Goal: Task Accomplishment & Management: Manage account settings

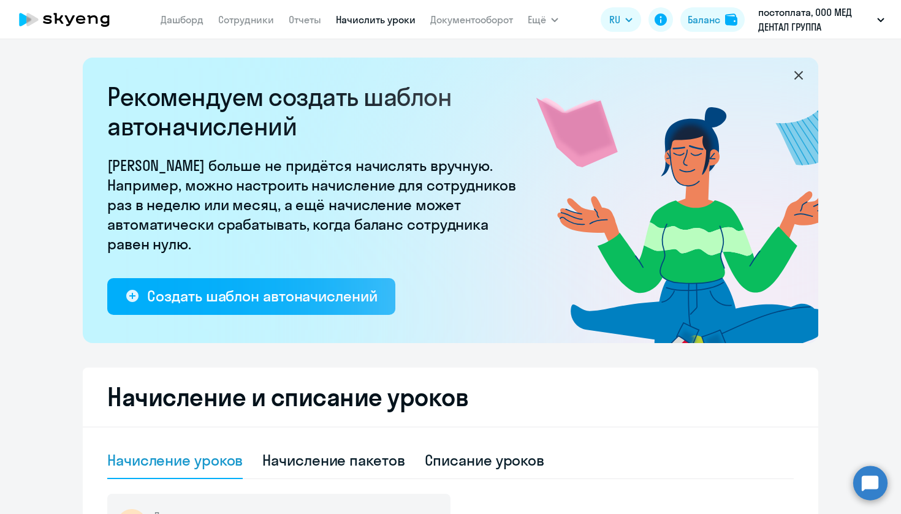
select select "10"
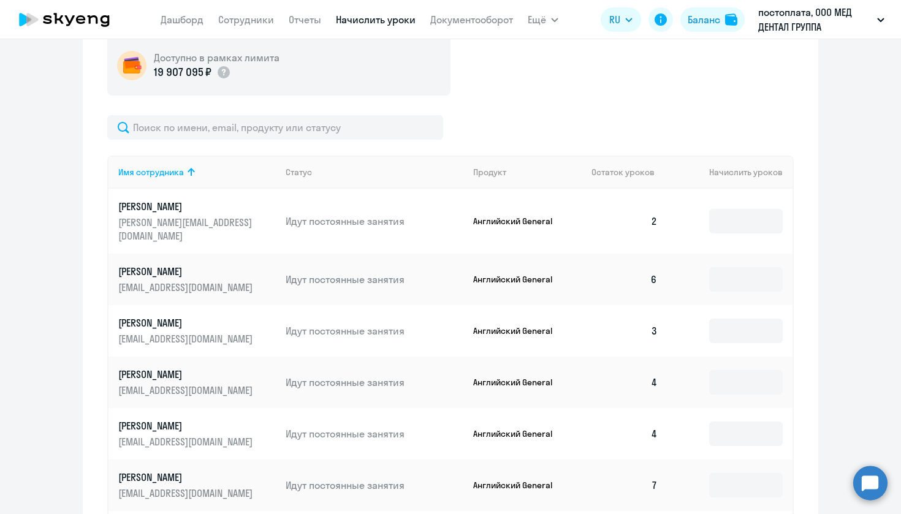
scroll to position [460, 0]
click at [726, 211] on input at bounding box center [746, 220] width 74 height 25
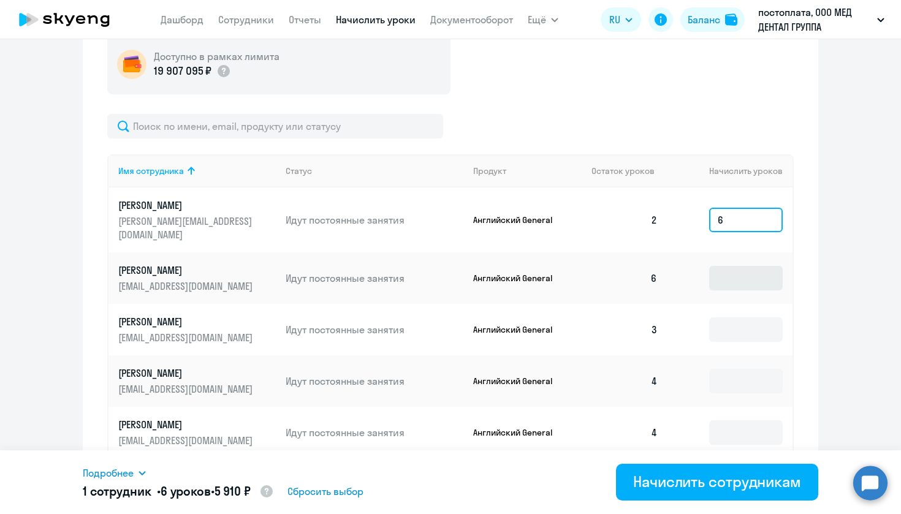
type input "6"
click at [722, 266] on input at bounding box center [746, 278] width 74 height 25
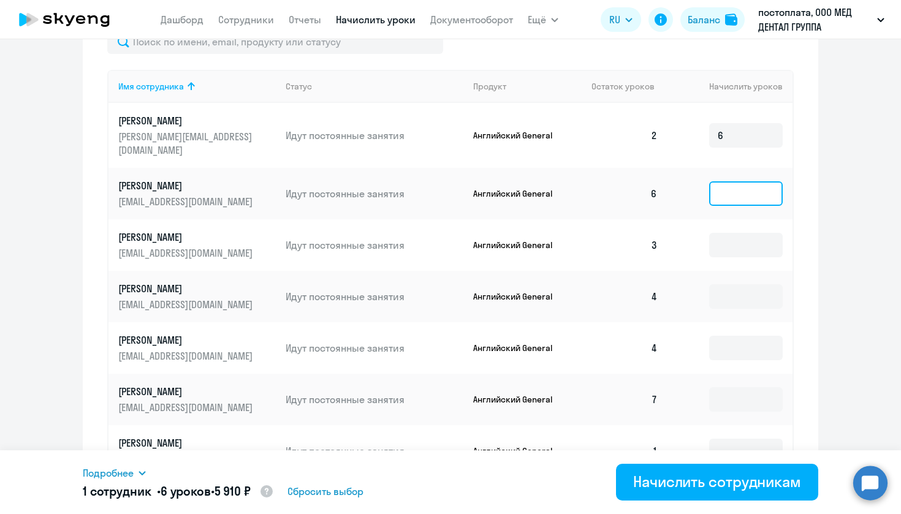
scroll to position [552, 0]
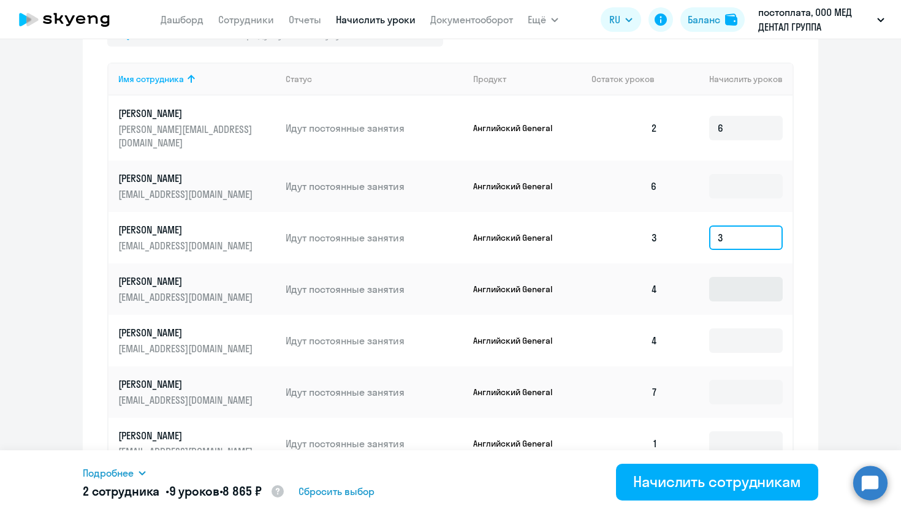
type input "3"
click at [737, 277] on input at bounding box center [746, 289] width 74 height 25
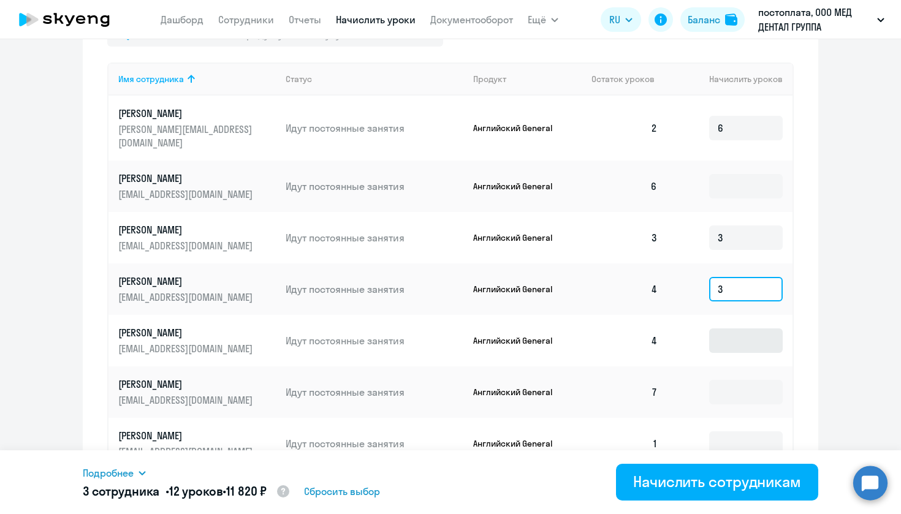
type input "3"
click at [720, 333] on input at bounding box center [746, 341] width 74 height 25
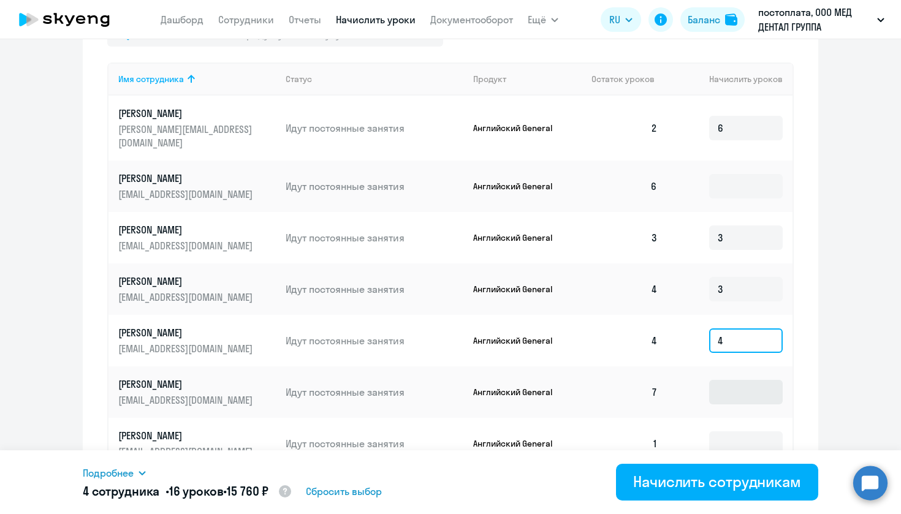
type input "4"
click at [710, 385] on input at bounding box center [746, 392] width 74 height 25
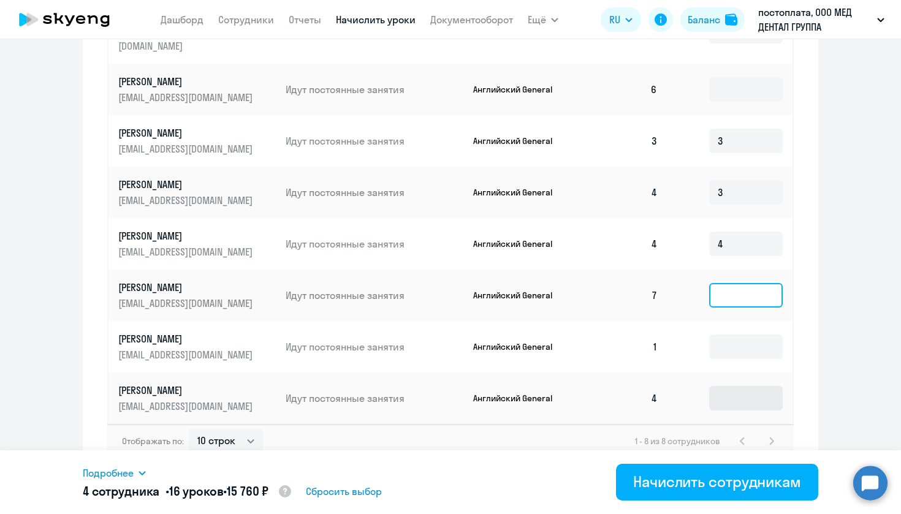
scroll to position [648, 0]
click at [735, 387] on input at bounding box center [746, 399] width 74 height 25
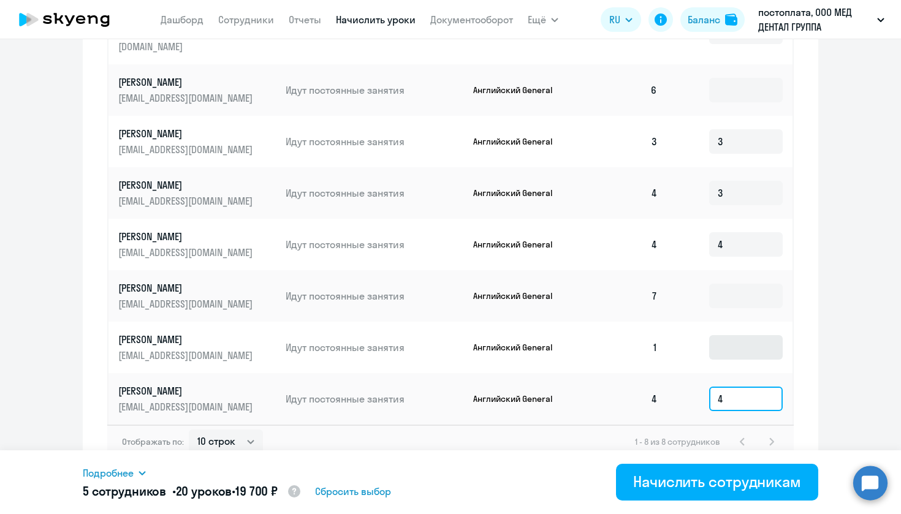
type input "4"
type input "7"
click at [813, 279] on div "Начисление и списание уроков Начисление уроков Начисление пакетов Списание урок…" at bounding box center [451, 99] width 736 height 759
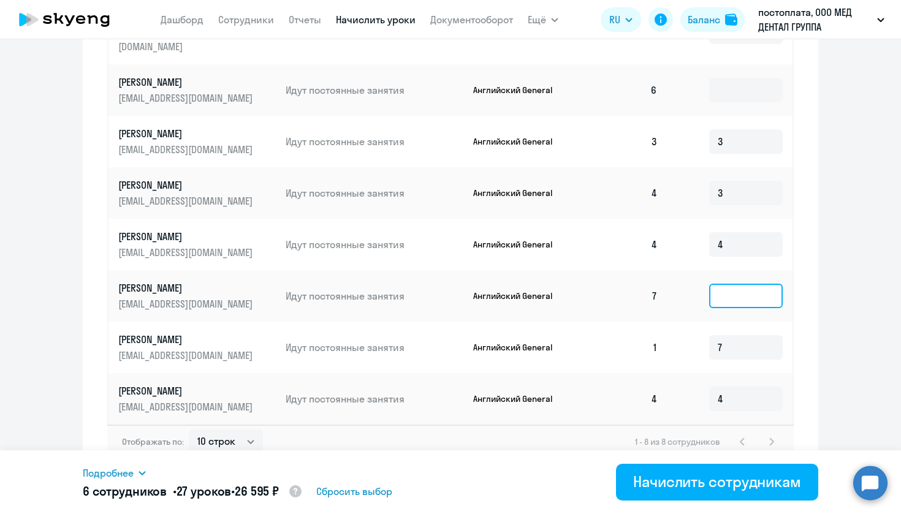
click at [739, 287] on input at bounding box center [746, 296] width 74 height 25
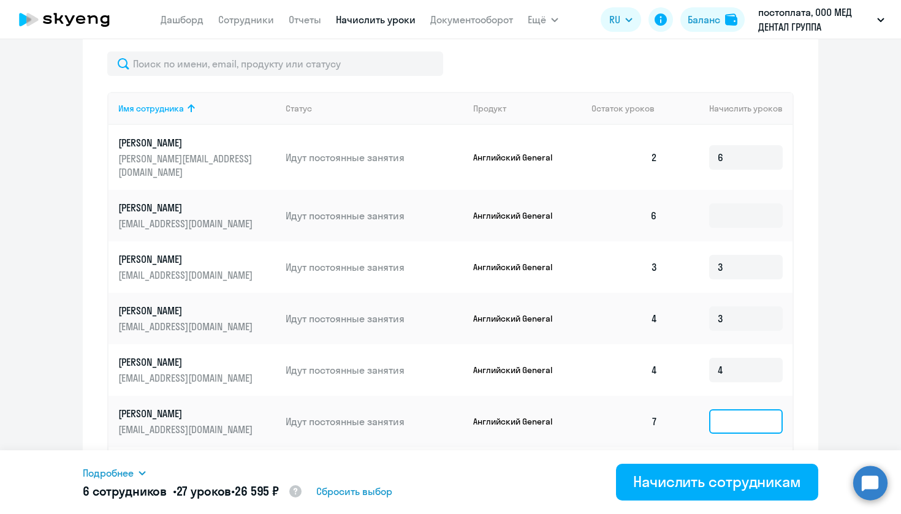
scroll to position [535, 0]
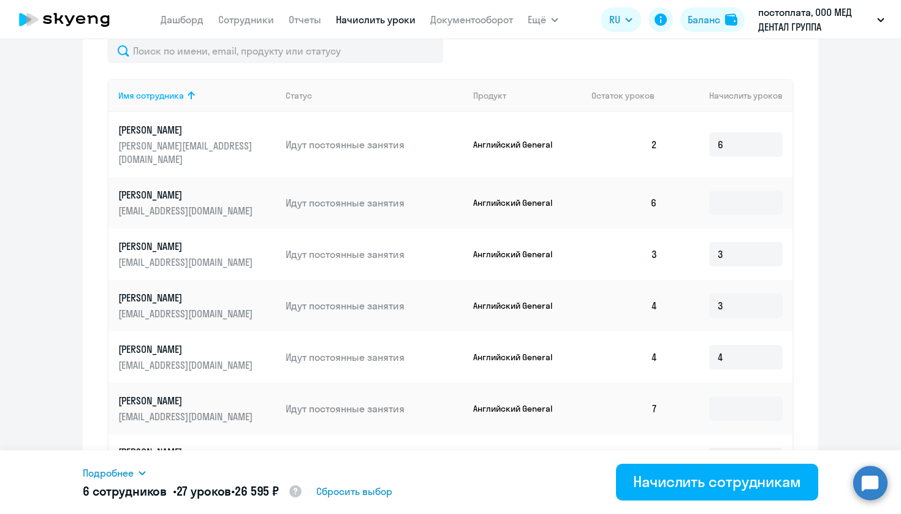
click at [737, 125] on td "6" at bounding box center [730, 144] width 125 height 65
click at [736, 140] on input "6" at bounding box center [746, 144] width 74 height 25
type input "5"
click at [747, 243] on input "3" at bounding box center [746, 254] width 74 height 25
type input "3"
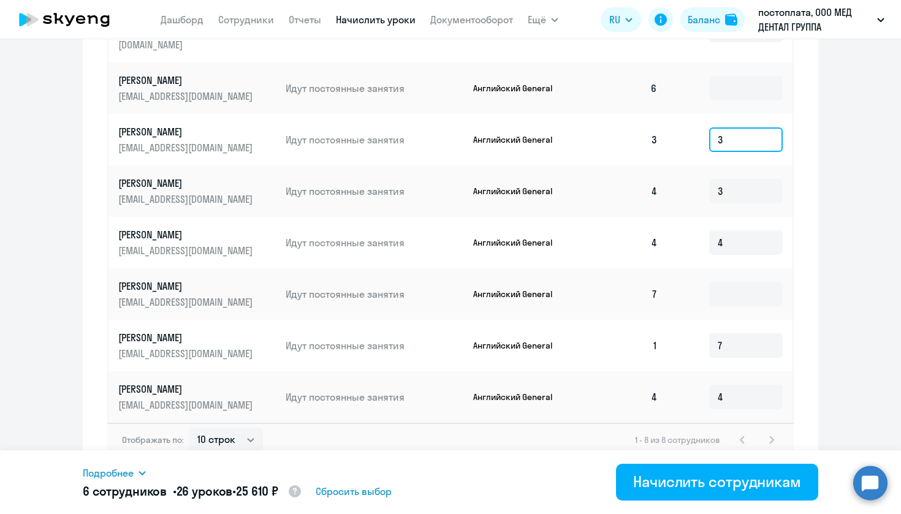
scroll to position [648, 0]
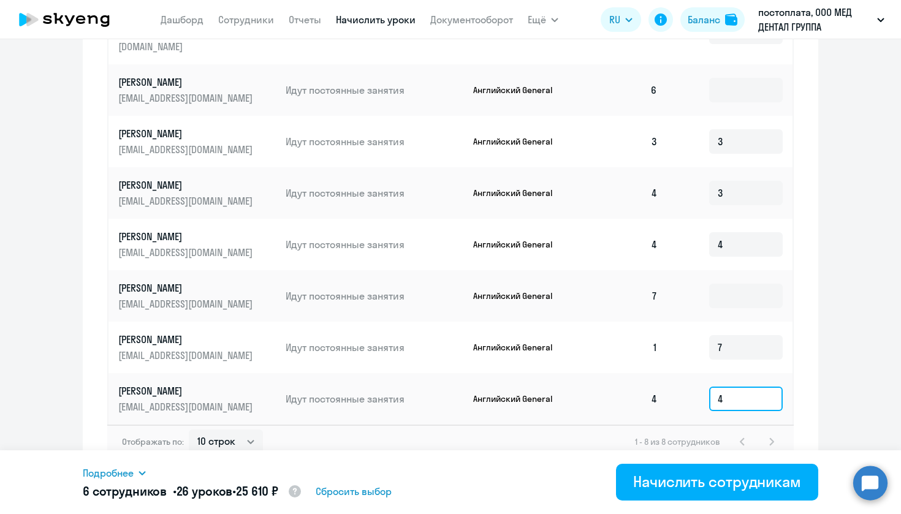
click at [730, 388] on input "4" at bounding box center [746, 399] width 74 height 25
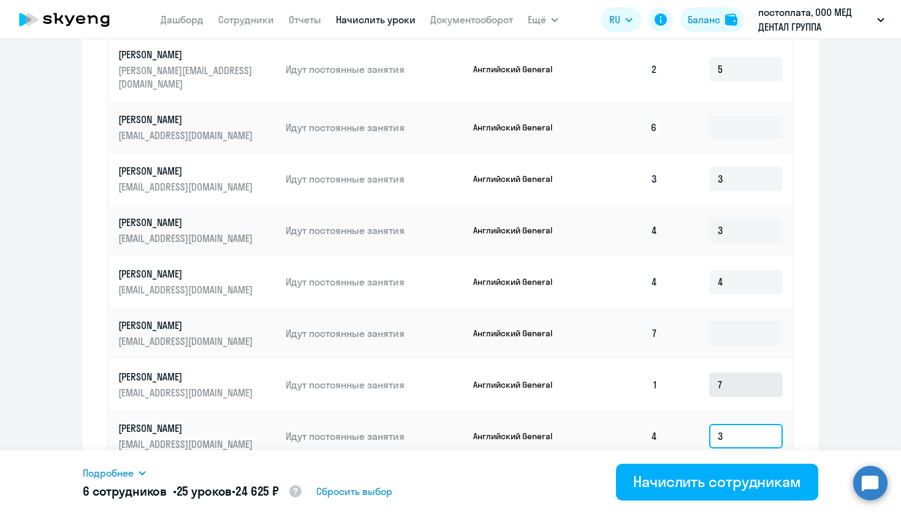
scroll to position [381, 0]
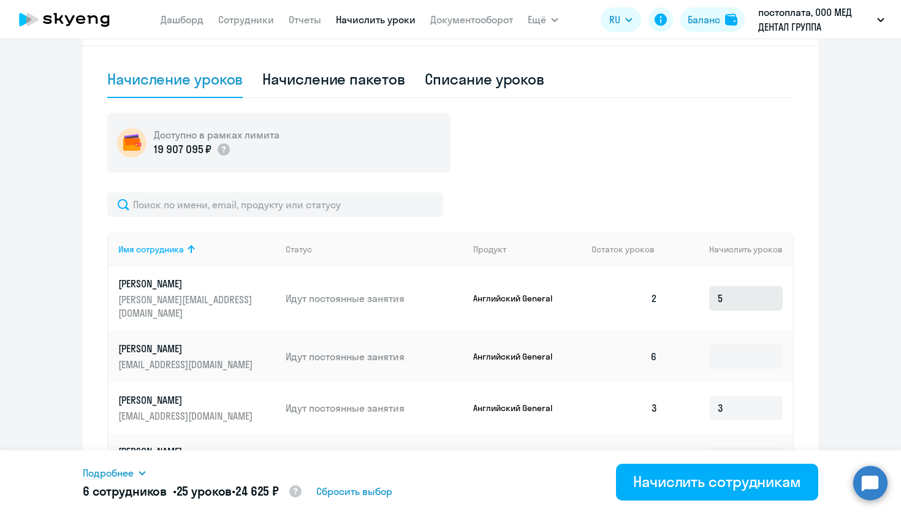
type input "3"
click at [742, 290] on input "5" at bounding box center [746, 298] width 74 height 25
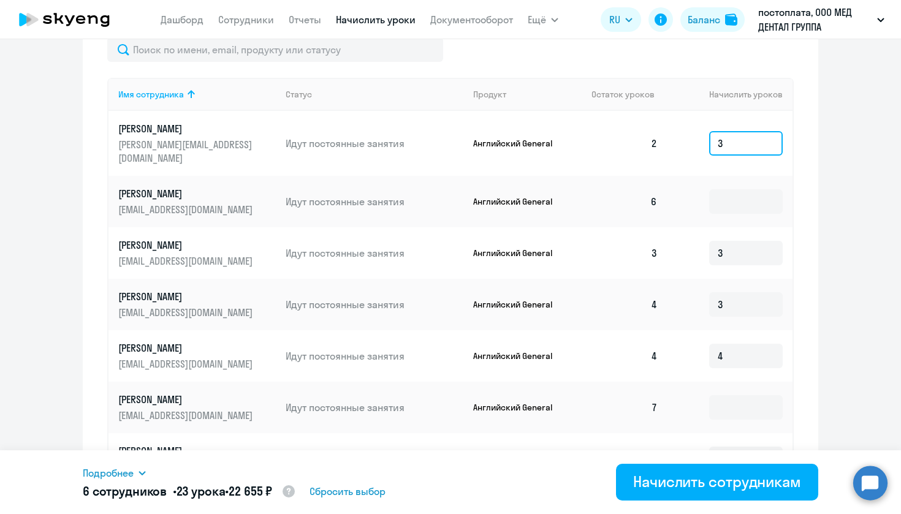
scroll to position [538, 0]
type input "3"
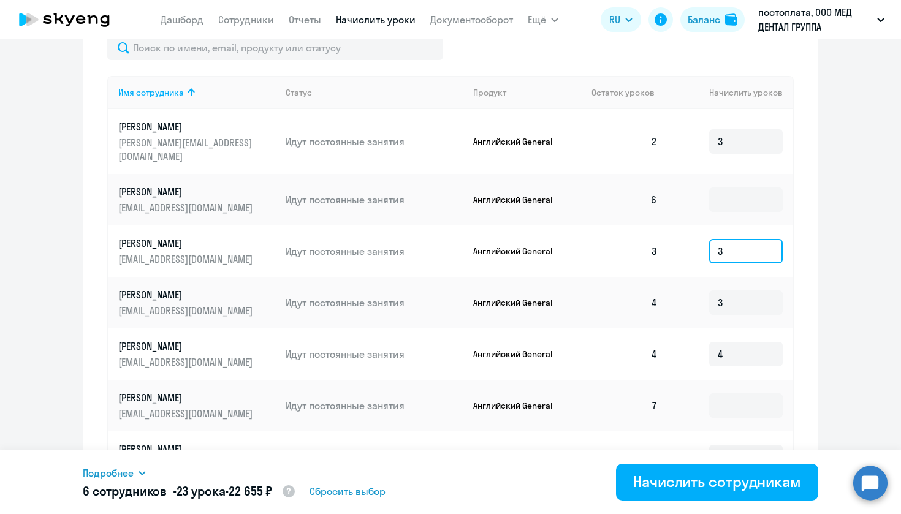
click at [735, 240] on input "3" at bounding box center [746, 251] width 74 height 25
type input "2"
click at [734, 292] on input "3" at bounding box center [746, 303] width 74 height 25
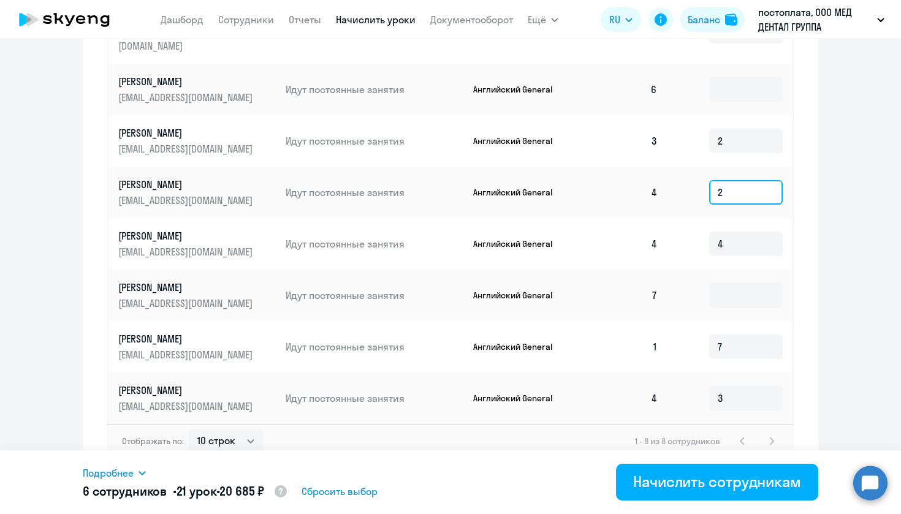
scroll to position [648, 0]
type input "2"
click at [757, 234] on input "4" at bounding box center [746, 244] width 74 height 25
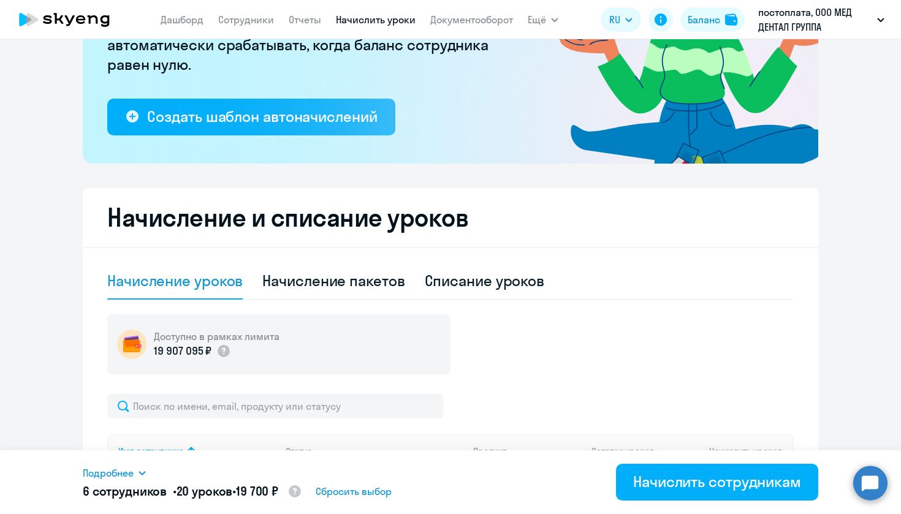
scroll to position [186, 0]
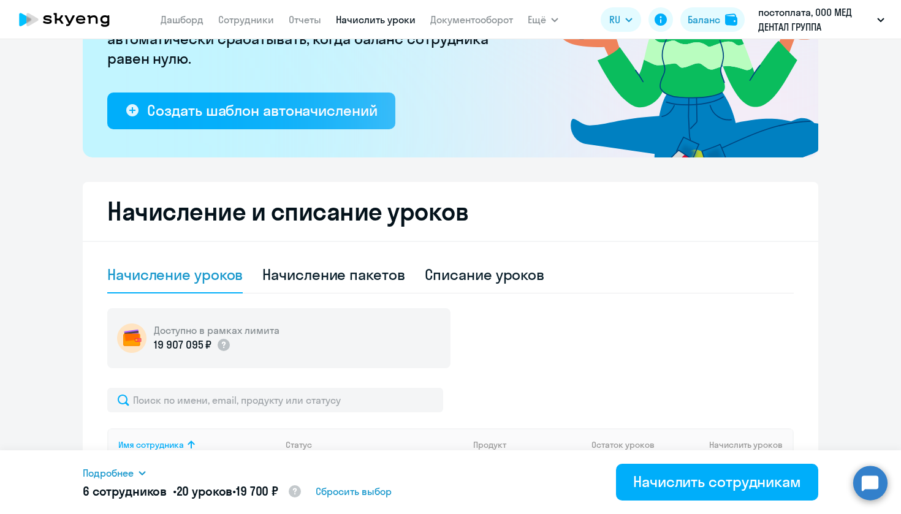
type input "3"
drag, startPoint x: 207, startPoint y: 351, endPoint x: 151, endPoint y: 351, distance: 55.8
click at [151, 351] on div "Доступно в рамках лимита 19 907 095 ₽" at bounding box center [278, 338] width 343 height 60
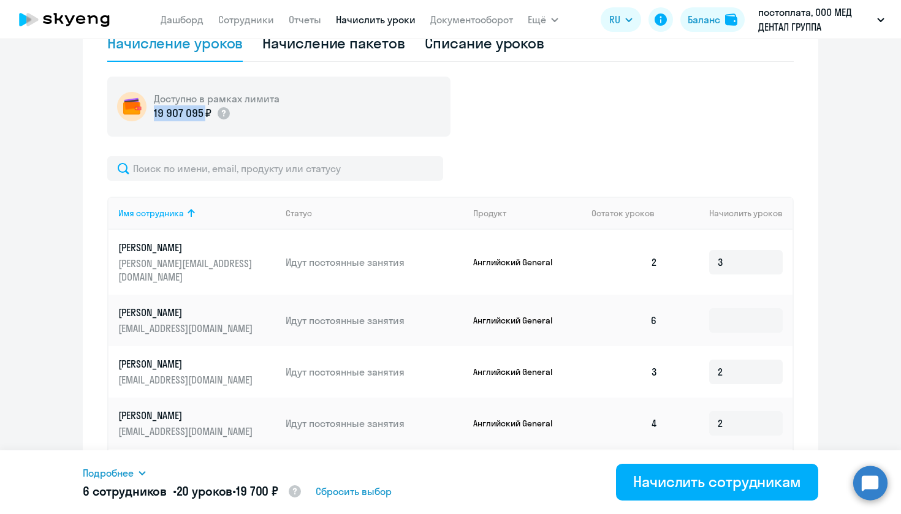
scroll to position [420, 0]
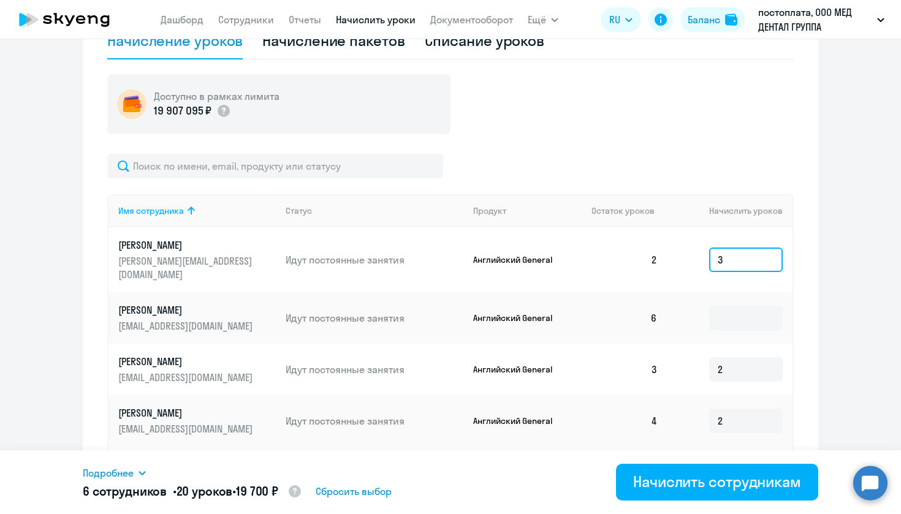
click at [747, 253] on input "3" at bounding box center [746, 260] width 74 height 25
type input "6"
click at [720, 316] on input at bounding box center [746, 318] width 74 height 25
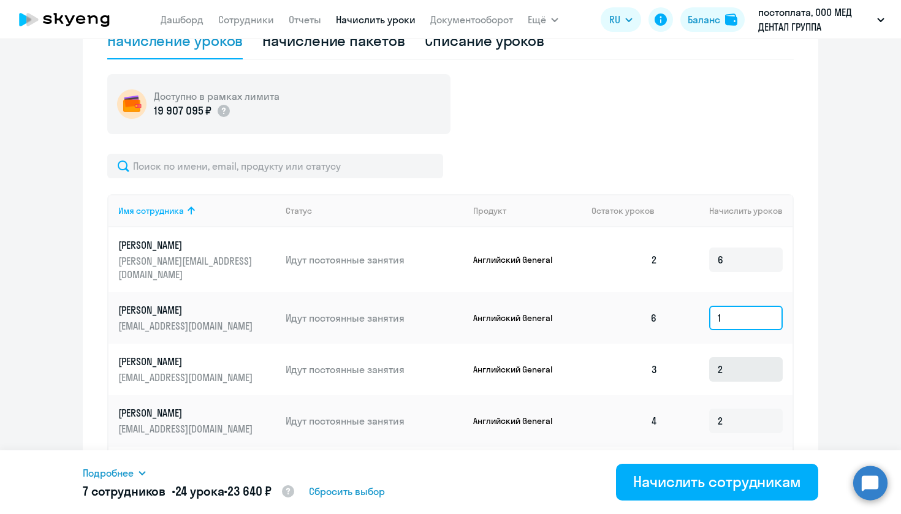
type input "1"
click at [729, 357] on input "2" at bounding box center [746, 369] width 74 height 25
type input "6"
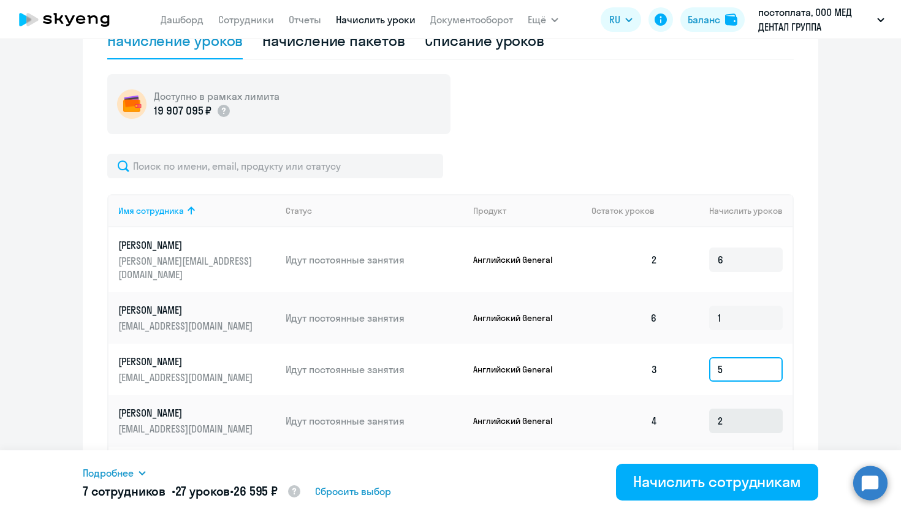
type input "5"
drag, startPoint x: 728, startPoint y: 398, endPoint x: 713, endPoint y: 400, distance: 14.8
click at [713, 409] on input "2" at bounding box center [746, 421] width 74 height 25
click at [734, 409] on input "2" at bounding box center [746, 421] width 74 height 25
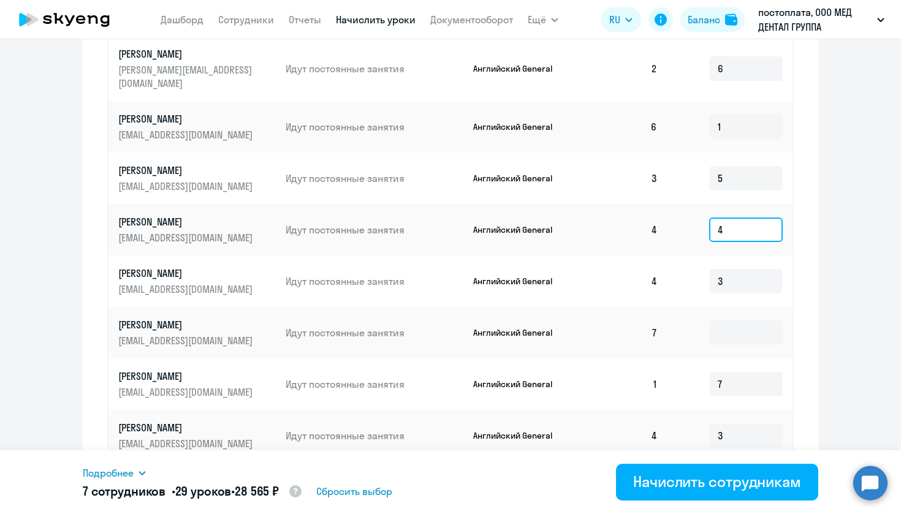
scroll to position [614, 0]
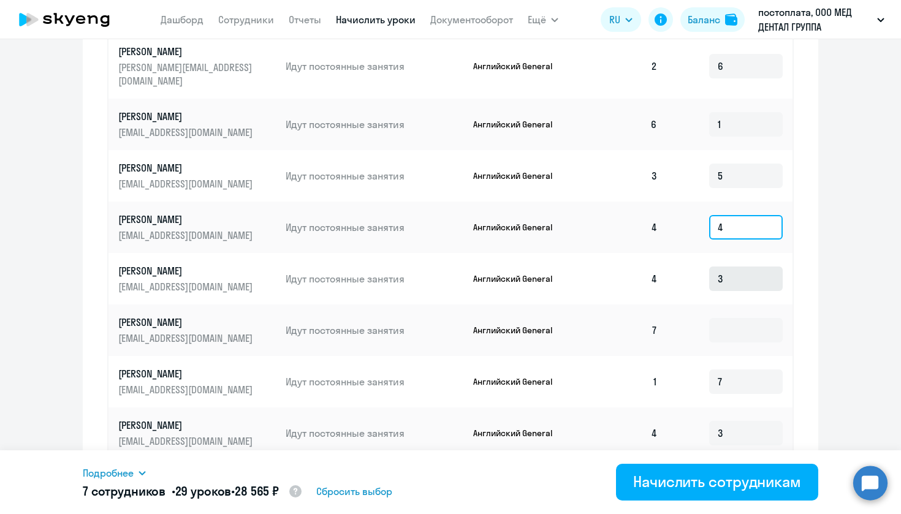
type input "4"
click at [768, 267] on input "3" at bounding box center [746, 279] width 74 height 25
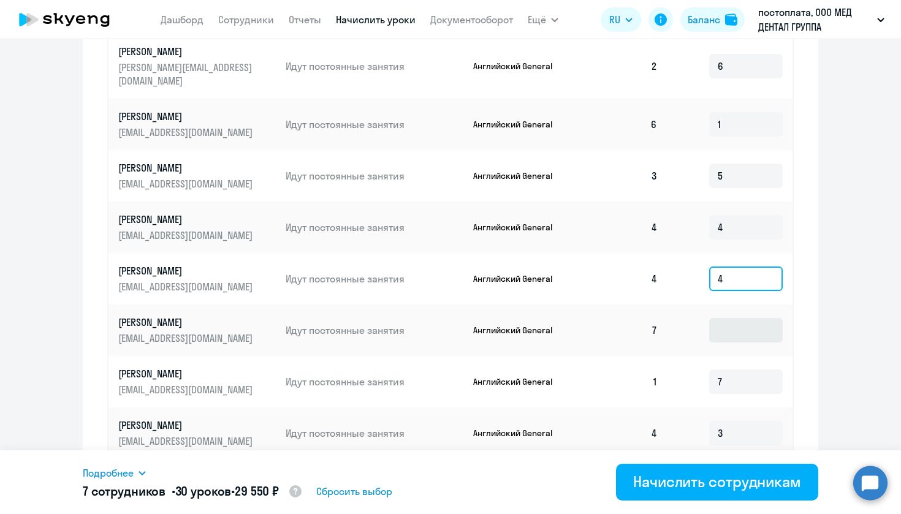
type input "4"
click at [720, 318] on input at bounding box center [746, 330] width 74 height 25
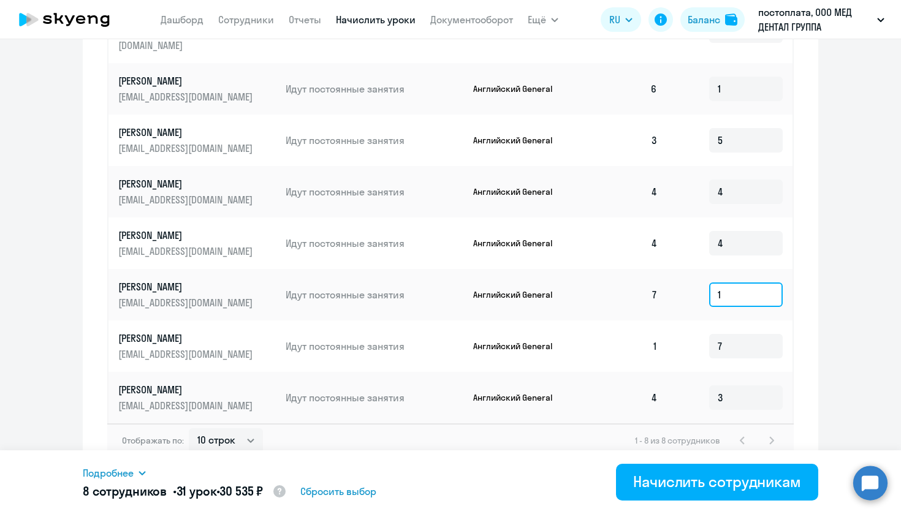
scroll to position [648, 0]
type input "1"
click at [741, 387] on input "3" at bounding box center [746, 399] width 74 height 25
type input "4"
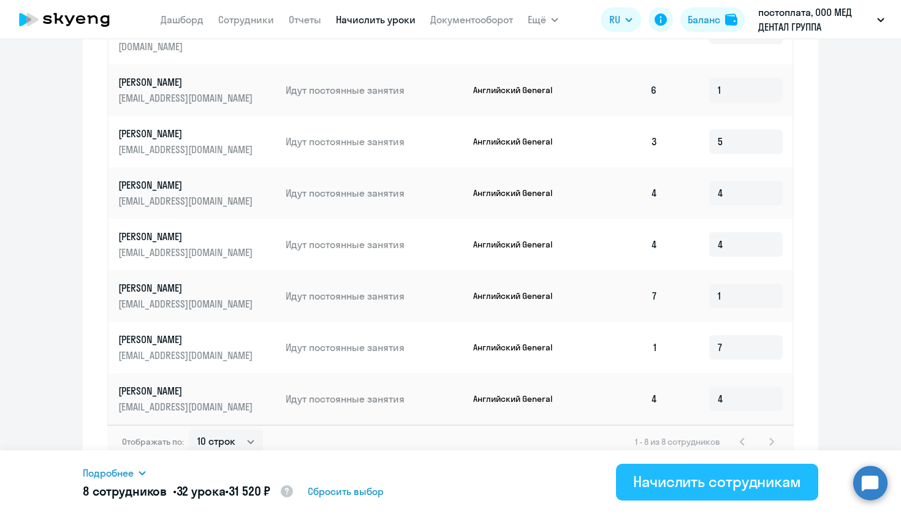
click at [716, 494] on button "Начислить сотрудникам" at bounding box center [717, 482] width 202 height 37
